Goal: Task Accomplishment & Management: Use online tool/utility

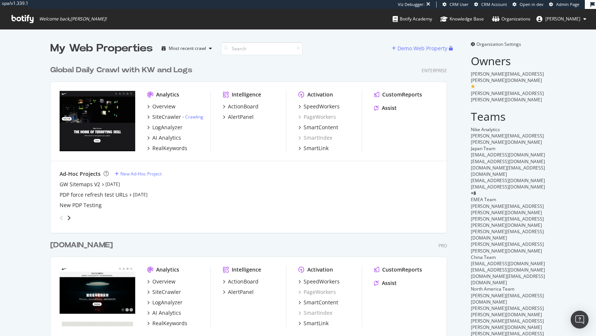
scroll to position [436, 403]
click at [326, 104] on div "SpeedWorkers" at bounding box center [322, 106] width 36 height 7
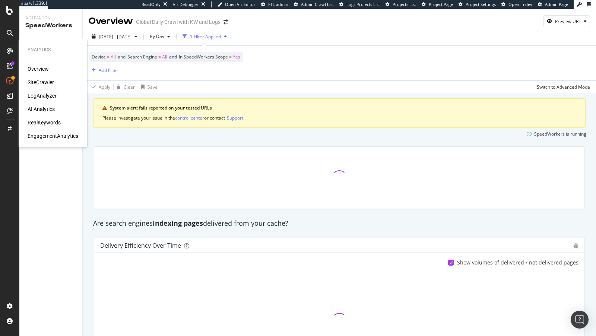
click at [41, 110] on div "AI Analytics" at bounding box center [41, 108] width 27 height 7
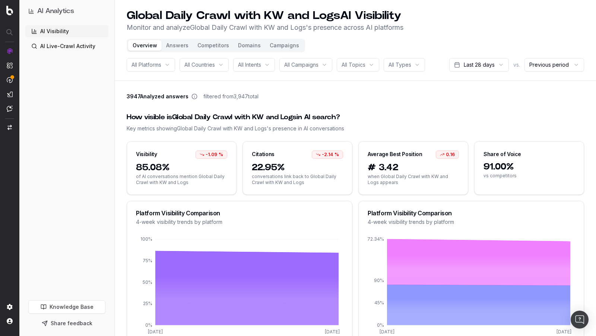
click at [176, 48] on button "Answers" at bounding box center [177, 45] width 31 height 10
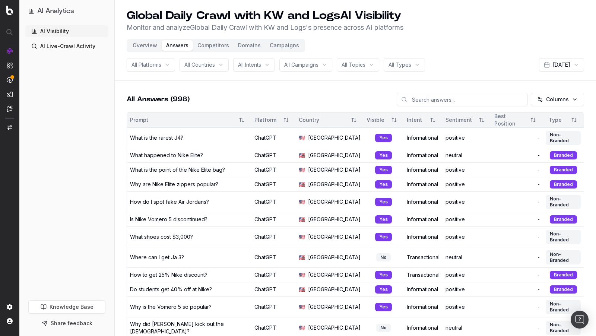
click at [187, 152] on div "What happened to Nike Elite?" at bounding box center [166, 155] width 73 height 7
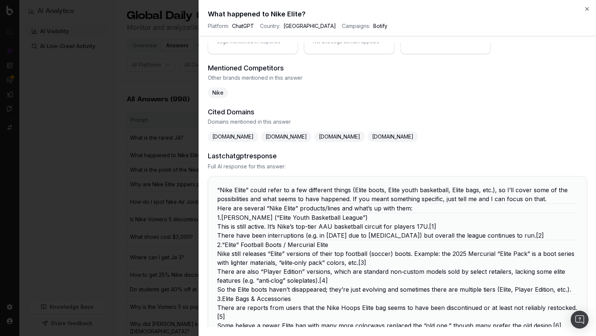
scroll to position [150, 0]
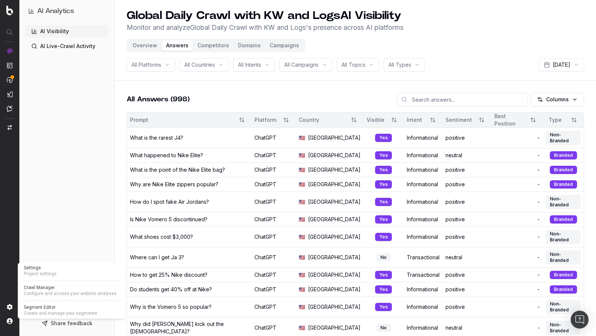
click at [46, 308] on span "Segment Editor" at bounding box center [71, 307] width 95 height 6
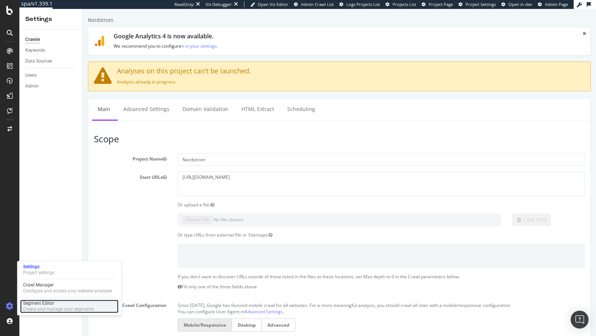
click at [36, 305] on div "Segment Editor" at bounding box center [58, 303] width 71 height 6
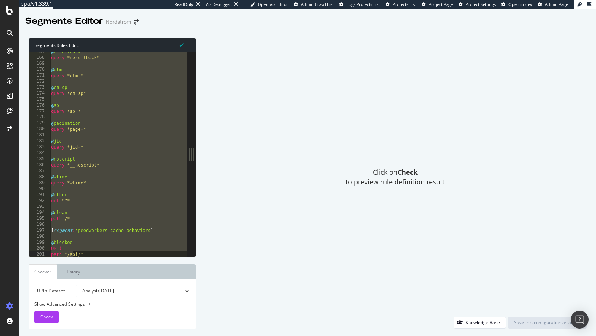
scroll to position [1053, 0]
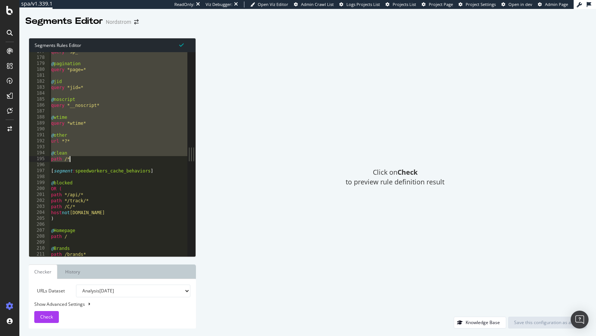
drag, startPoint x: 51, startPoint y: 63, endPoint x: 91, endPoint y: 162, distance: 106.4
click at [91, 162] on div "query *sp_* @ pagination query *page=* @ jid query *jid=* @ noscript query *__n…" at bounding box center [138, 157] width 177 height 217
type textarea "@clean path /*"
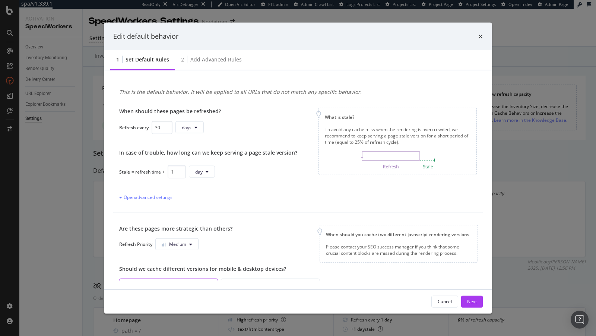
scroll to position [206, 0]
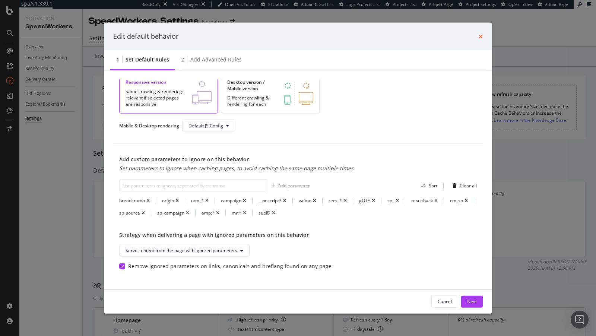
click at [480, 37] on icon "times" at bounding box center [481, 36] width 4 height 6
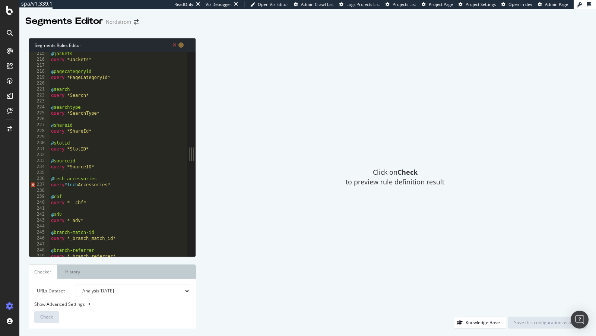
scroll to position [1277, 0]
click at [83, 187] on div "@ jackets query *Jackets* @ pagecategoryid query *PageCategoryId* @ search quer…" at bounding box center [138, 159] width 177 height 217
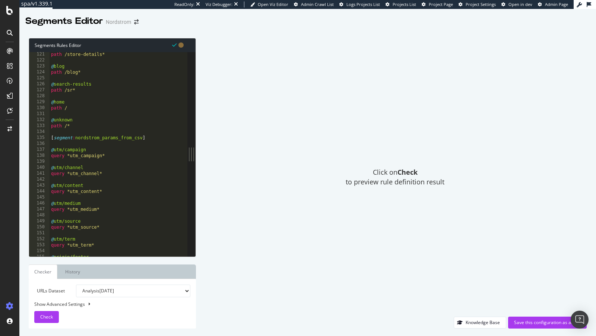
scroll to position [712, 0]
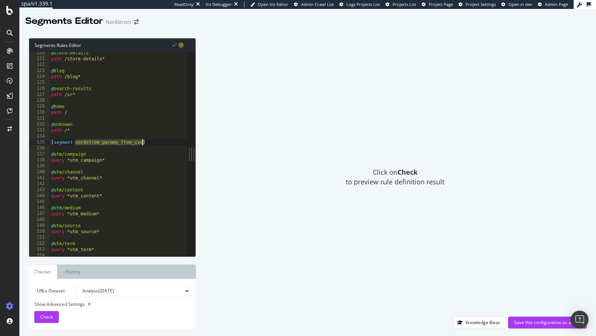
drag, startPoint x: 75, startPoint y: 144, endPoint x: 142, endPoint y: 141, distance: 67.5
click at [143, 141] on div "@ store-details path /store-details* @ blog path /blog* @ search-results path /…" at bounding box center [138, 158] width 177 height 217
type textarea "[segment:parameters]"
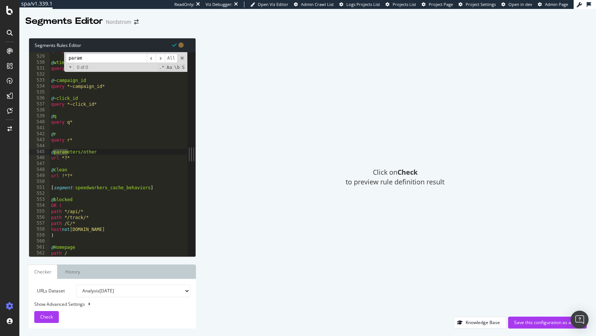
type input "param"
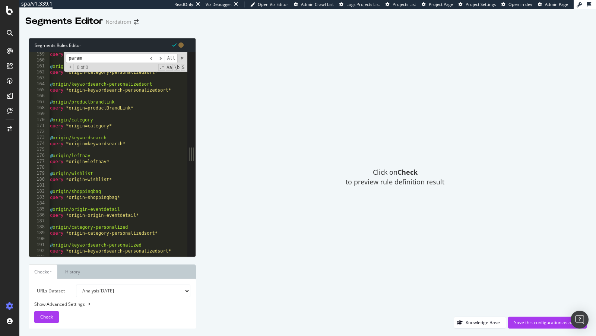
scroll to position [0, 0]
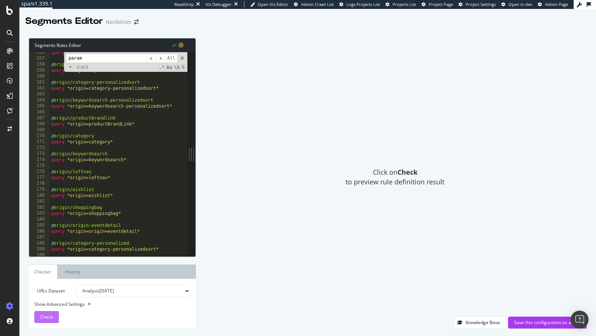
click at [51, 317] on span "Check" at bounding box center [46, 317] width 13 height 6
click at [183, 56] on span at bounding box center [182, 58] width 5 height 5
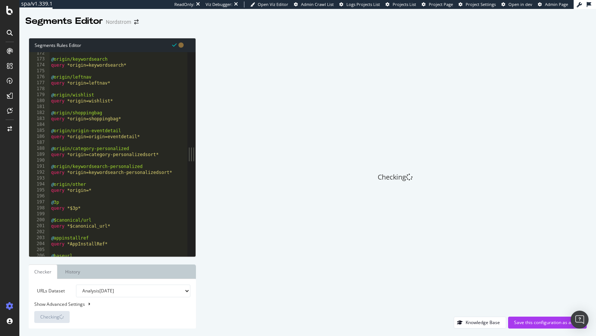
click at [143, 129] on div "@ origin/keywordsearch query *origin=keywordsearch* @ origin/leftnav query *ori…" at bounding box center [138, 158] width 177 height 217
type textarea "@origin/origin-eventdetail"
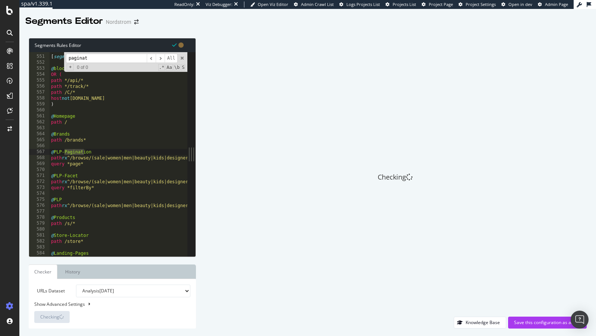
type input "paginat"
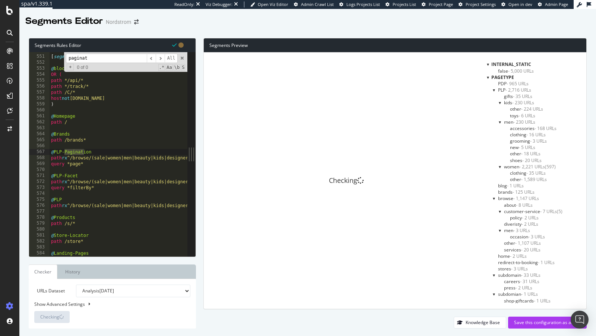
click at [181, 60] on div "paginat ​ ​ All Replace All + 0 of 0 .* Aa \b S" at bounding box center [125, 62] width 123 height 20
click at [183, 58] on span at bounding box center [182, 58] width 5 height 5
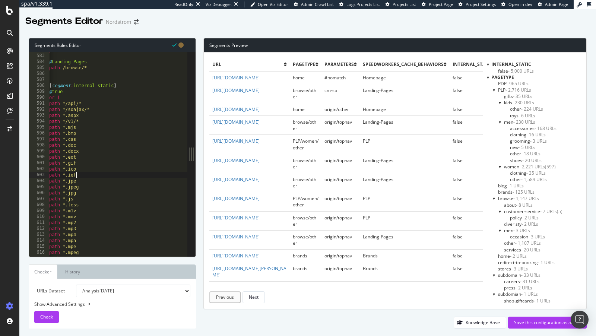
click at [132, 174] on div "path /store* @ Landing-Pages path /browse/* [ segment : internal_static ] @ tru…" at bounding box center [136, 155] width 177 height 217
type textarea "path *.ief"
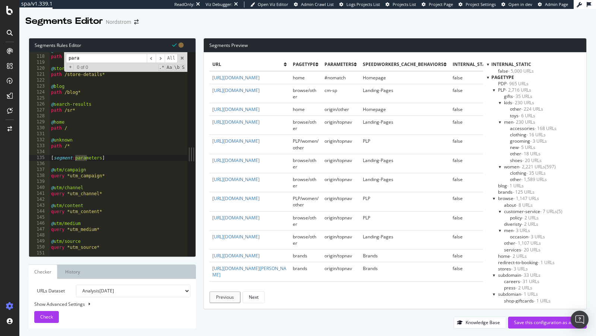
type input "para"
click at [114, 168] on div "@ redirect-to-booking path /redirect-to-booking* @ store-details path /store-de…" at bounding box center [138, 156] width 177 height 217
click at [112, 162] on div "@ redirect-to-booking path /redirect-to-booking* @ store-details path /store-de…" at bounding box center [138, 156] width 177 height 217
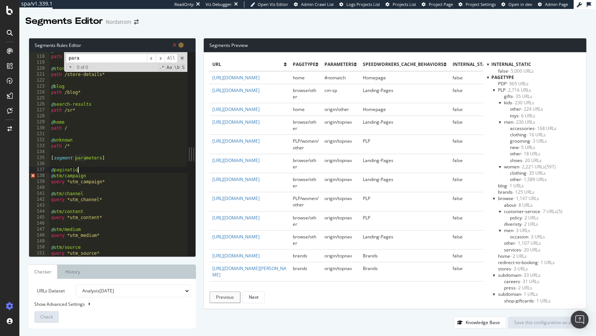
type textarea "@pagination"
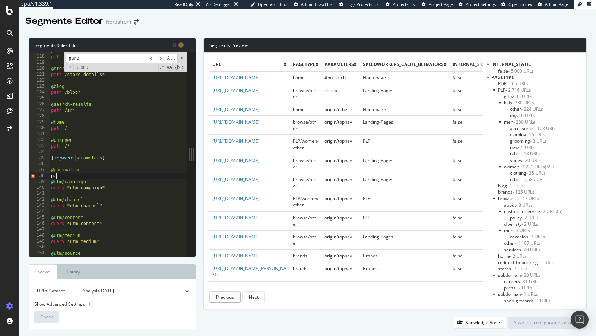
type textarea "p"
type textarea "query *page=*"
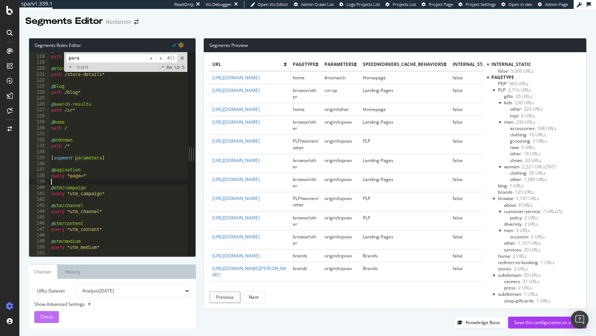
click at [54, 319] on button "Check" at bounding box center [46, 317] width 25 height 12
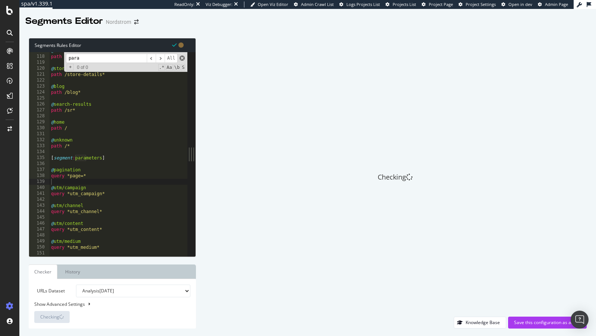
click at [183, 59] on span at bounding box center [182, 58] width 5 height 5
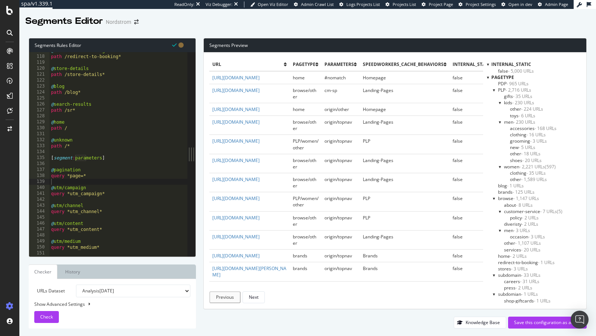
click at [490, 78] on div "pagetype" at bounding box center [534, 77] width 94 height 6
click at [489, 77] on div at bounding box center [488, 77] width 2 height 6
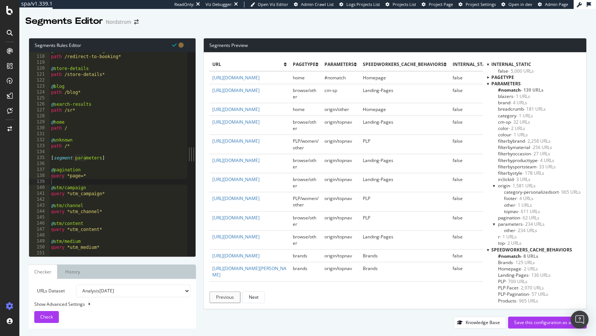
click at [531, 141] on span "- 2,258 URLs" at bounding box center [538, 141] width 26 height 6
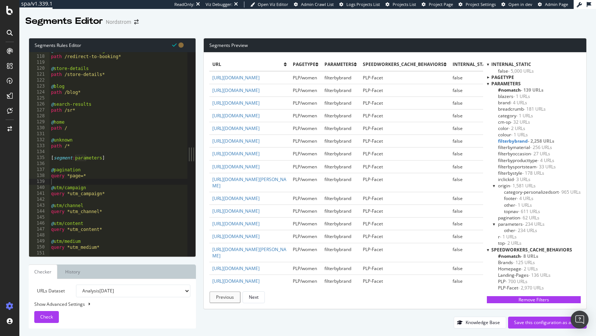
click at [524, 148] on span "filterbymaterial - 256 URLs" at bounding box center [525, 147] width 54 height 6
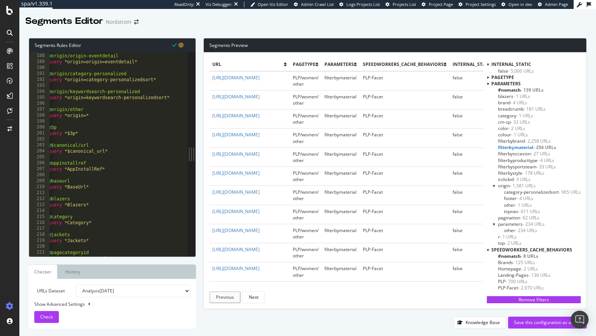
scroll to position [0, 3]
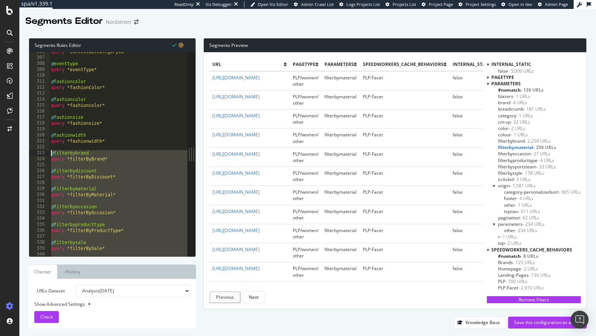
drag, startPoint x: 125, startPoint y: 230, endPoint x: 45, endPoint y: 154, distance: 109.9
click at [45, 154] on div "306 307 308 309 310 311 312 313 314 315 316 317 318 319 320 321 322 323 324 325…" at bounding box center [108, 154] width 158 height 204
type textarea "@filterbybrand query *filterByBrand*"
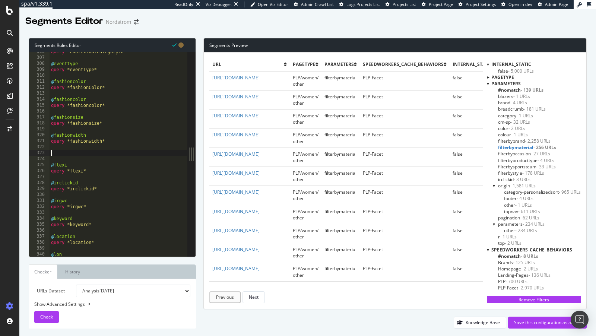
paste textarea "query *filtercategoryid*"
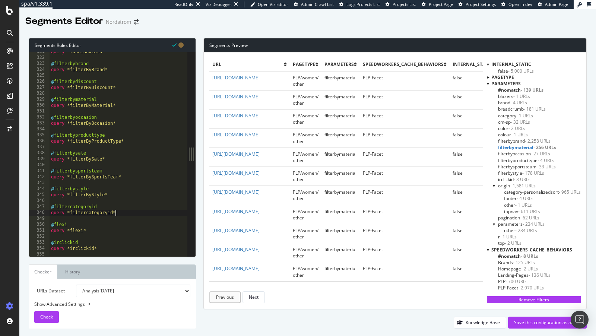
scroll to position [1911, 0]
click at [70, 209] on div "query *fashionwidth* @ filterbybrand query *filterByBrand* @ filterbydiscount q…" at bounding box center [138, 157] width 177 height 217
click at [69, 190] on div "query *fashionwidth* @ filterbybrand query *filterByBrand* @ filterbydiscount q…" at bounding box center [138, 157] width 177 height 217
drag, startPoint x: 73, startPoint y: 191, endPoint x: 143, endPoint y: 199, distance: 70.2
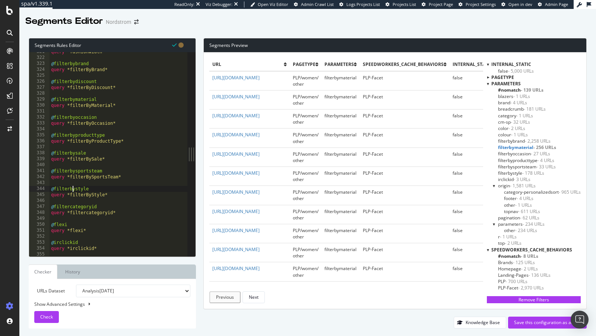
click at [73, 191] on div "query *fashionwidth* @ filterbybrand query *filterByBrand* @ filterbydiscount q…" at bounding box center [138, 157] width 177 height 217
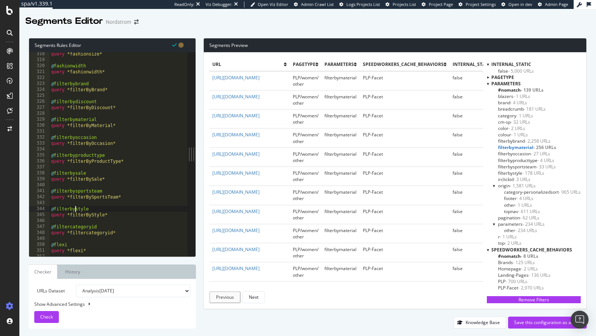
click at [75, 212] on div "query *fashionsize* @ fashionwidth query *fashionwidth* @ filterbybrand query *…" at bounding box center [138, 159] width 177 height 217
click at [75, 191] on div "query *fashionsize* @ fashionwidth query *fashionwidth* @ filterbybrand query *…" at bounding box center [138, 159] width 177 height 217
click at [73, 87] on div "query *fashionsize* @ fashionwidth query *fashionwidth* @ filterbybrand query *…" at bounding box center [138, 159] width 177 height 217
click at [75, 86] on div "query *fashionsize* @ fashionwidth query *fashionwidth* @ filterbybrand query *…" at bounding box center [138, 159] width 177 height 217
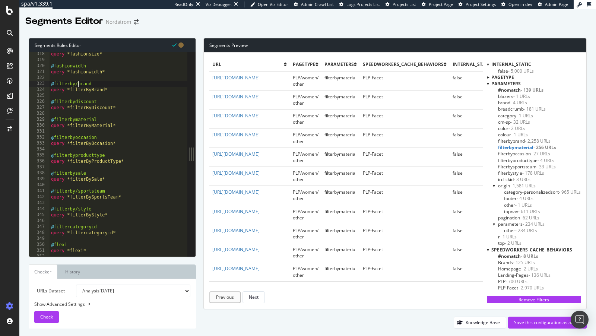
click at [75, 103] on div "query *fashionsize* @ fashionwidth query *fashionwidth* @ filterby/brand query …" at bounding box center [138, 159] width 177 height 217
click at [75, 121] on div "query *fashionsize* @ fashionwidth query *fashionwidth* @ filterby/brand query …" at bounding box center [138, 159] width 177 height 217
click at [74, 139] on div "query *fashionsize* @ fashionwidth query *fashionwidth* @ filterby/brand query …" at bounding box center [138, 159] width 177 height 217
click at [75, 157] on div "query *fashionsize* @ fashionwidth query *fashionwidth* @ filterby/brand query …" at bounding box center [138, 159] width 177 height 217
click at [73, 173] on div "query *fashionsize* @ fashionwidth query *fashionwidth* @ filterby/brand query …" at bounding box center [138, 159] width 177 height 217
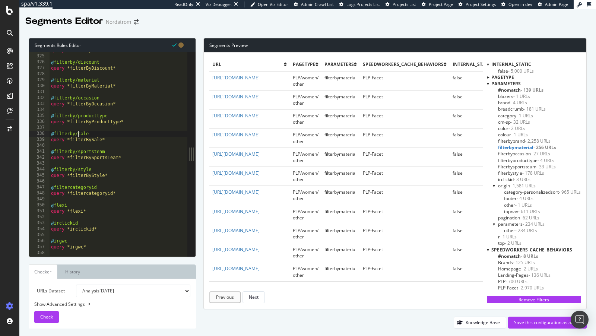
scroll to position [1936, 0]
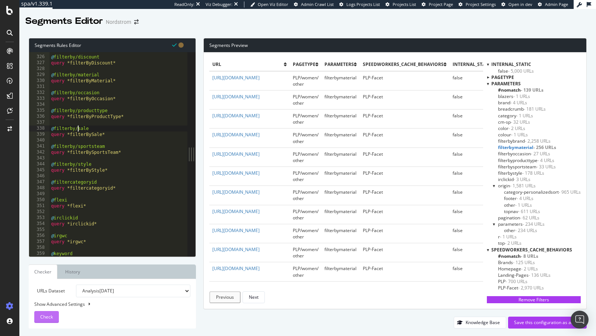
click at [48, 316] on span "Check" at bounding box center [46, 317] width 13 height 6
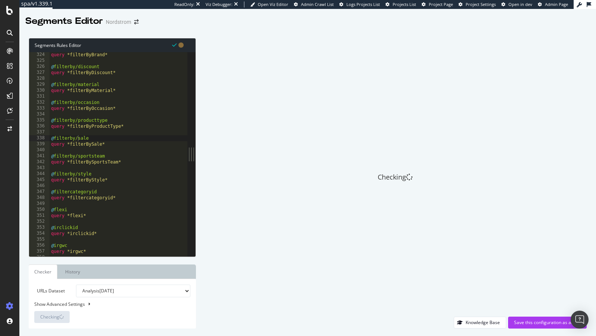
scroll to position [1926, 0]
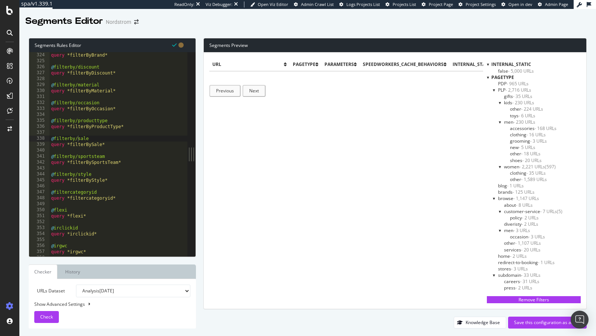
click at [489, 77] on div at bounding box center [488, 77] width 2 height 6
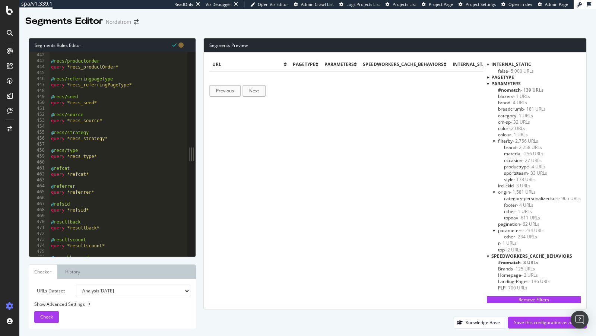
scroll to position [2630, 0]
click at [508, 241] on span "- 1 URLs" at bounding box center [508, 243] width 17 height 6
click at [73, 89] on div "@ recs/productorder query *recs_productOrder* @ recs/referringpagetype query *r…" at bounding box center [138, 158] width 177 height 217
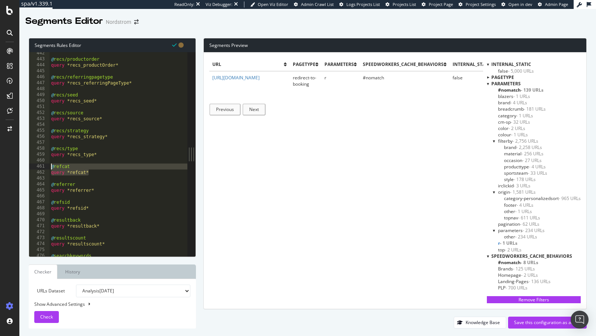
drag, startPoint x: 99, startPoint y: 174, endPoint x: 44, endPoint y: 166, distance: 55.8
click at [44, 166] on div "@filterby/sale 442 443 444 445 446 447 448 449 450 451 452 453 454 455 456 457 …" at bounding box center [108, 154] width 158 height 204
click at [97, 206] on div "@ recs/productorder query *recs_productOrder* @ recs/referringpagetype query *r…" at bounding box center [138, 158] width 177 height 217
type textarea "query *refsid*"
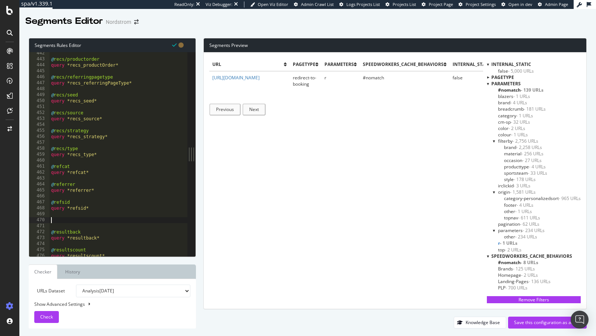
paste textarea "query *refcat*"
click at [73, 216] on div "@ recs/productorder query *recs_productOrder* @ recs/referringpagetype query *r…" at bounding box center [138, 158] width 177 height 217
click at [80, 222] on div "@ recs/productorder query *recs_productOrder* @ recs/referringpagetype query *r…" at bounding box center [138, 158] width 177 height 217
click at [80, 226] on div "@ recs/productorder query *recs_productOrder* @ recs/referringpagetype query *r…" at bounding box center [138, 158] width 177 height 217
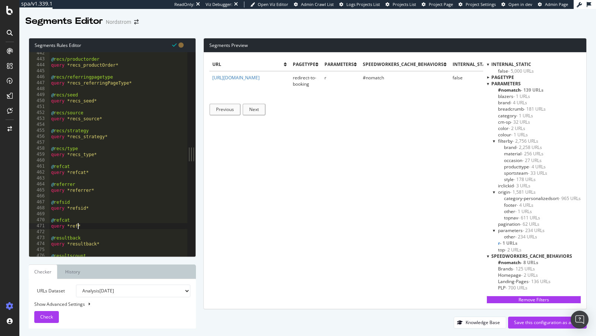
click at [73, 221] on div "@ recs/productorder query *recs_productOrder* @ recs/referringpagetype query *r…" at bounding box center [138, 158] width 177 height 217
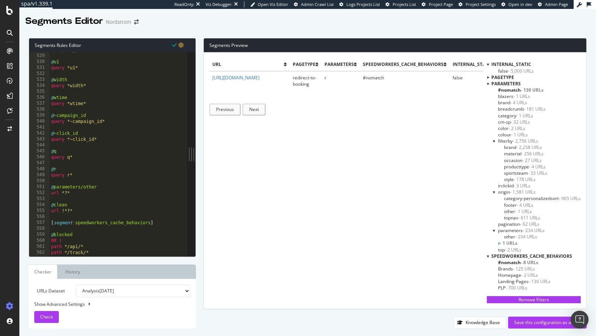
scroll to position [3148, 0]
drag, startPoint x: 64, startPoint y: 211, endPoint x: 71, endPoint y: 211, distance: 6.3
click at [64, 211] on div "query *typein* @ u1 query *u1* @ width query *width* @ wtime query *wtime* @ ~c…" at bounding box center [138, 155] width 177 height 217
type textarea "url *?*"
click at [48, 315] on span "Check" at bounding box center [46, 317] width 13 height 6
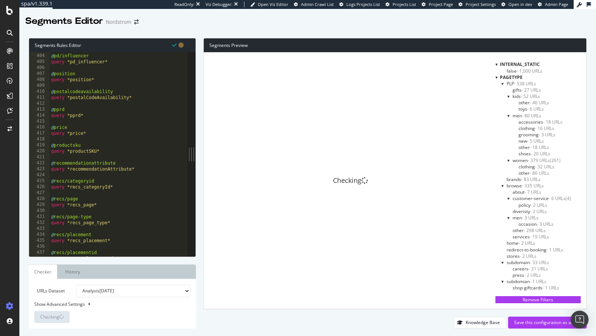
scroll to position [2358, 0]
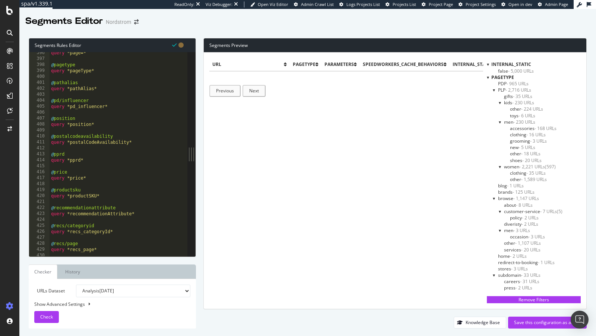
click at [498, 76] on span "pagetype" at bounding box center [503, 77] width 23 height 6
click at [489, 77] on div "pagetype" at bounding box center [534, 77] width 94 height 6
click at [488, 77] on div at bounding box center [488, 77] width 2 height 6
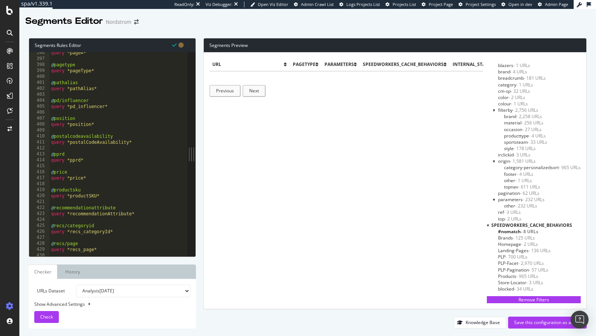
scroll to position [0, 0]
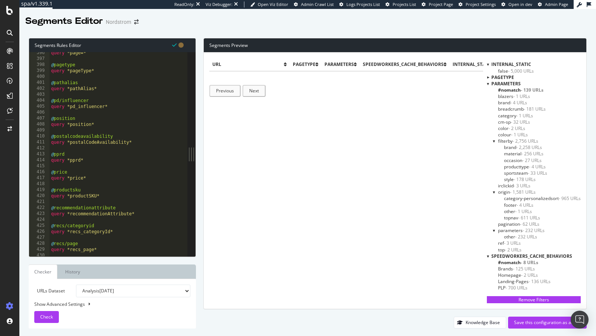
click at [494, 193] on div at bounding box center [494, 192] width 3 height 6
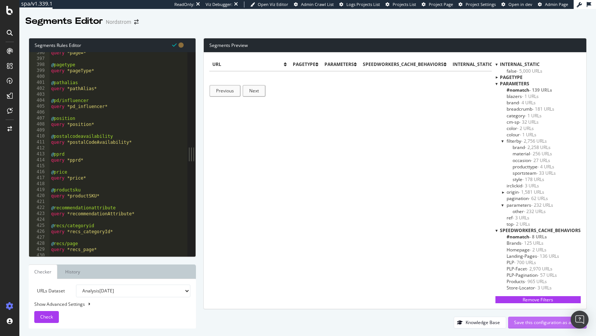
click at [534, 320] on div "Save this configuration as active" at bounding box center [547, 322] width 67 height 6
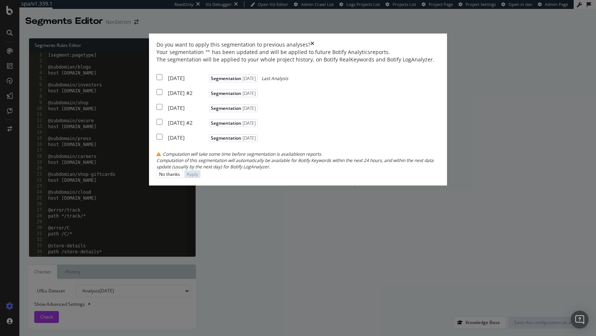
click at [176, 127] on div "[DATE] #2" at bounding box center [187, 122] width 39 height 7
click at [174, 112] on div "[DATE]" at bounding box center [187, 107] width 39 height 7
click at [173, 97] on div "[DATE] #2" at bounding box center [187, 92] width 39 height 7
click at [174, 82] on div "[DATE]" at bounding box center [187, 78] width 39 height 7
click at [164, 127] on div "[DATE] #2 Segmentation [DATE]" at bounding box center [208, 121] width 103 height 9
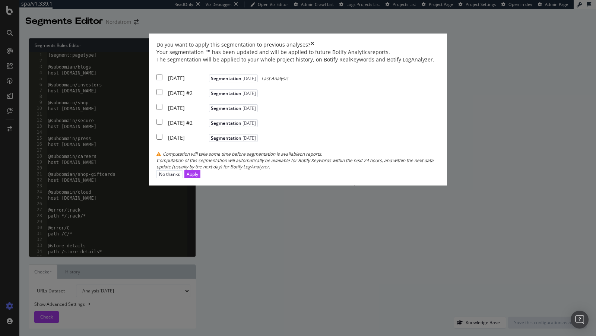
click at [165, 82] on div "[DATE] Segmentation [DATE] Last Analysis" at bounding box center [223, 77] width 132 height 9
click at [201, 178] on button "Apply" at bounding box center [192, 174] width 16 height 8
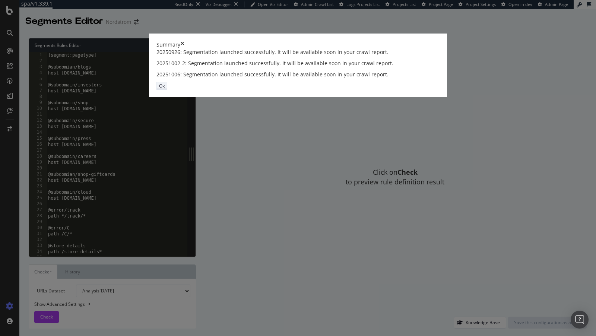
click at [167, 90] on button "Ok" at bounding box center [162, 86] width 11 height 8
